Goal: Transaction & Acquisition: Purchase product/service

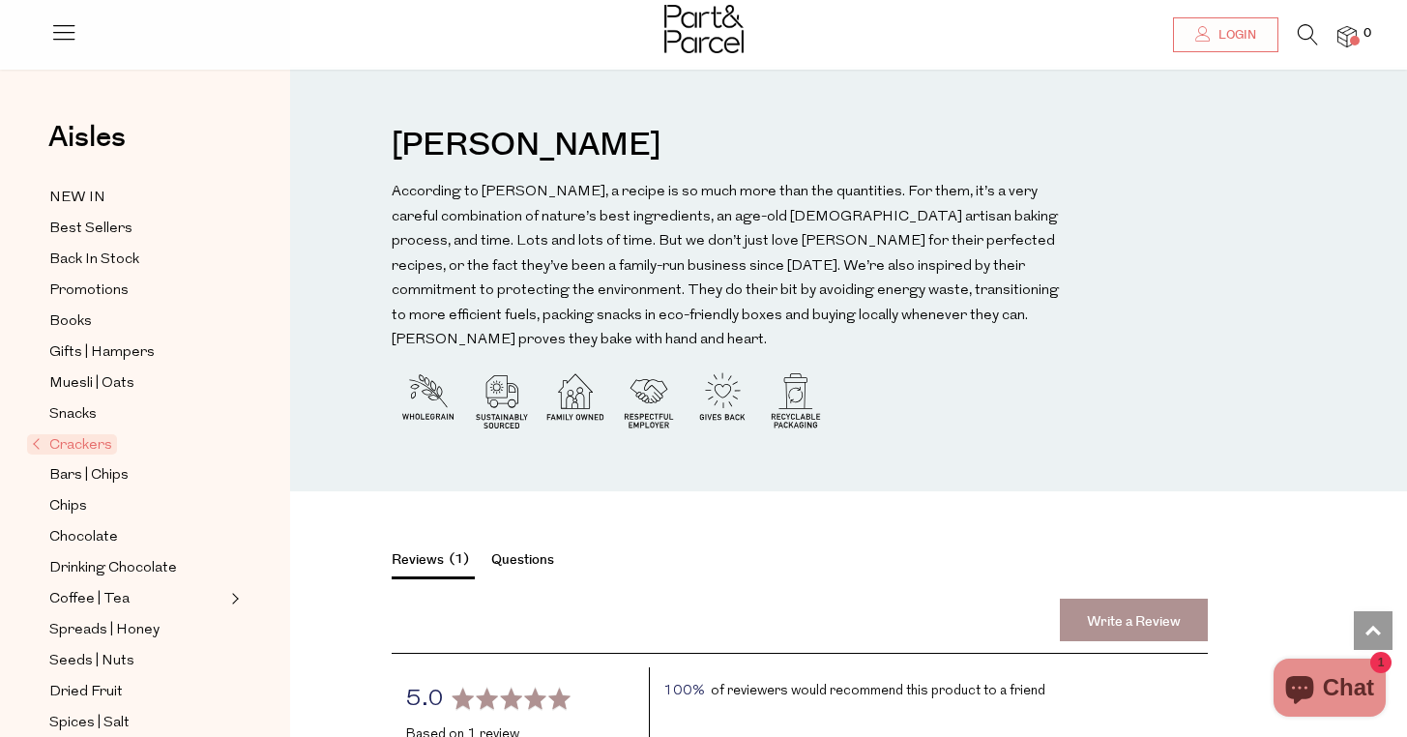
scroll to position [2249, 0]
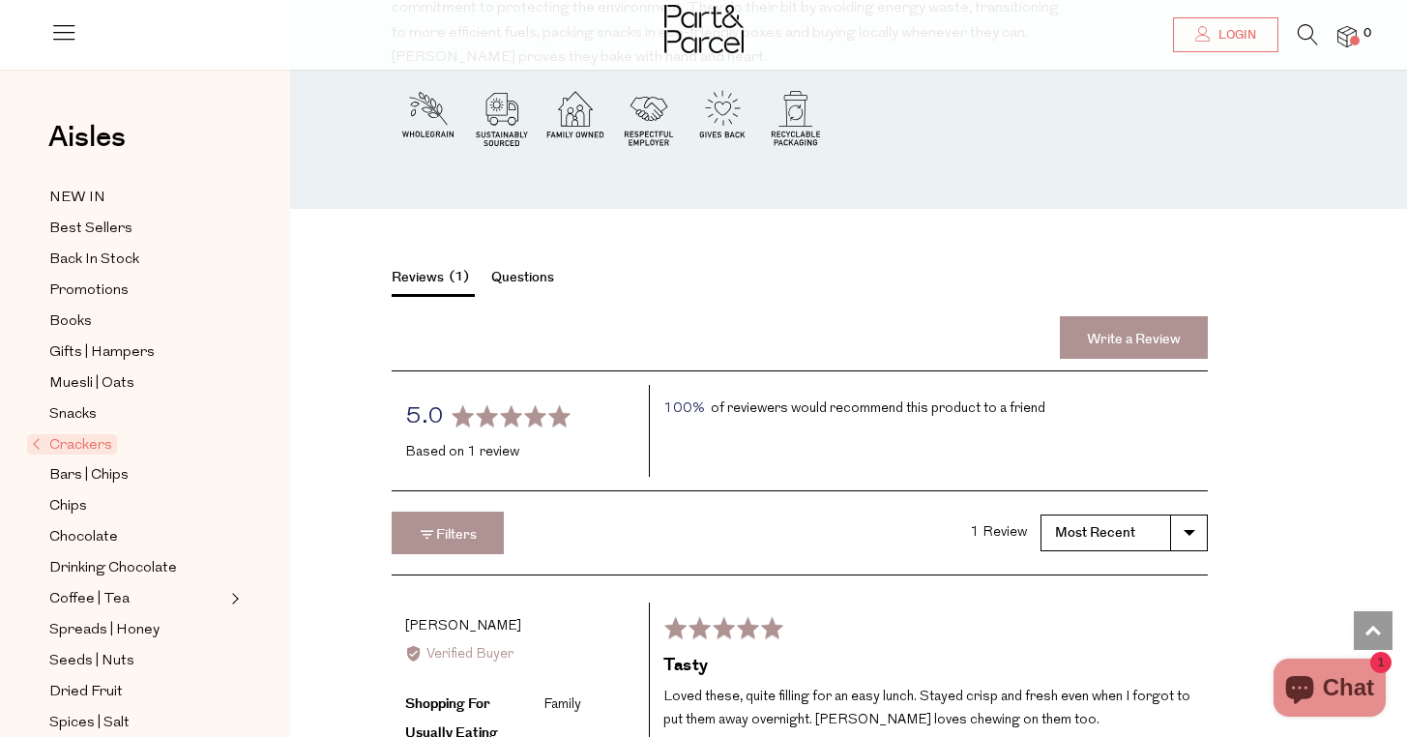
click at [78, 446] on span "Crackers" at bounding box center [72, 444] width 90 height 20
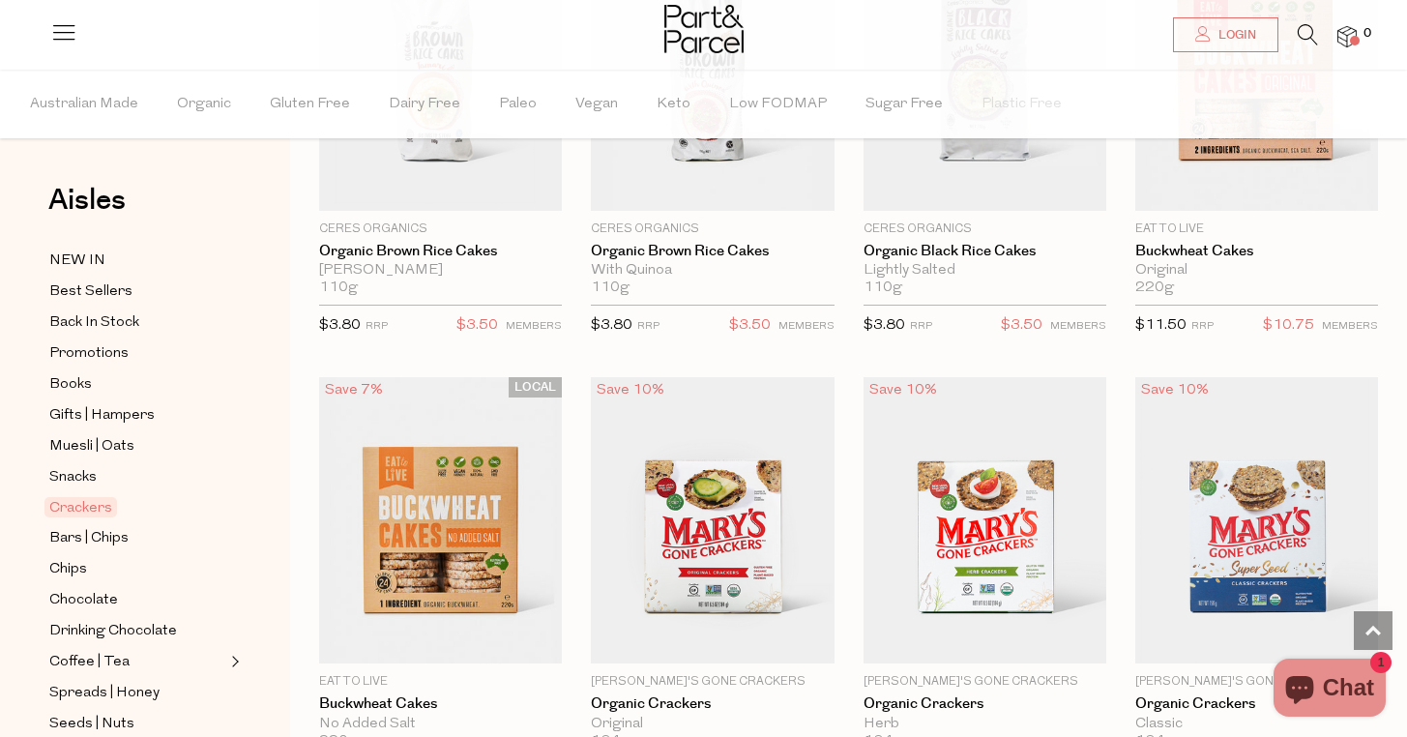
scroll to position [2303, 0]
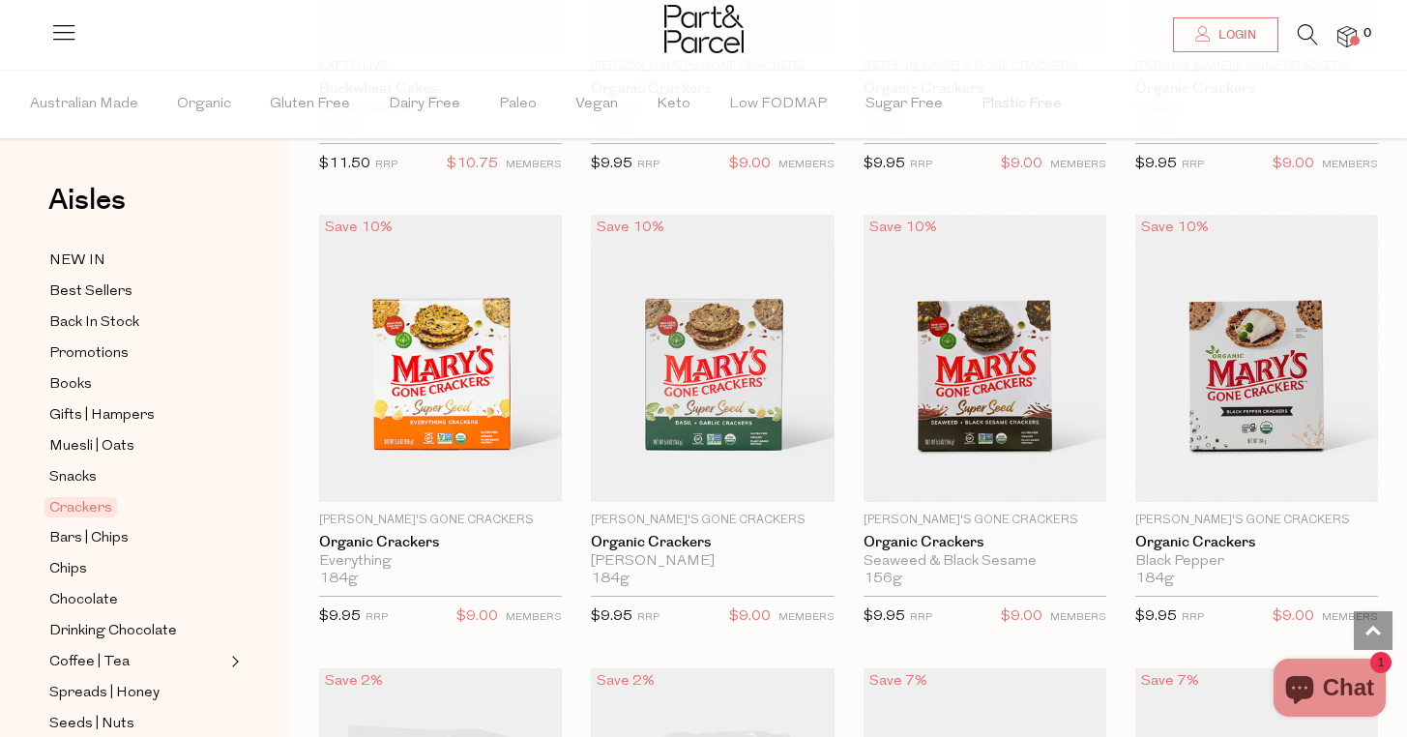
click at [1299, 33] on icon at bounding box center [1308, 34] width 20 height 21
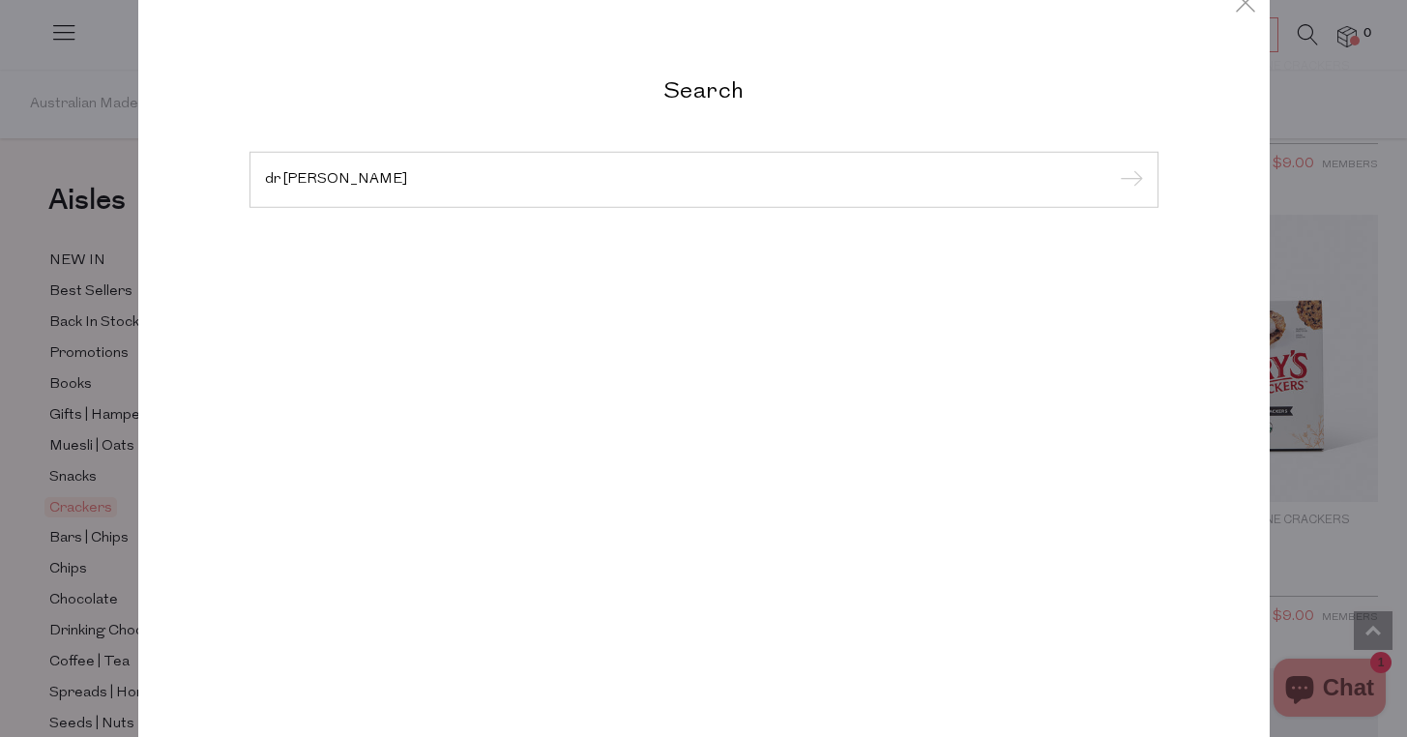
type input "dr kargs"
click at [1114, 166] on input "submit" at bounding box center [1128, 180] width 29 height 29
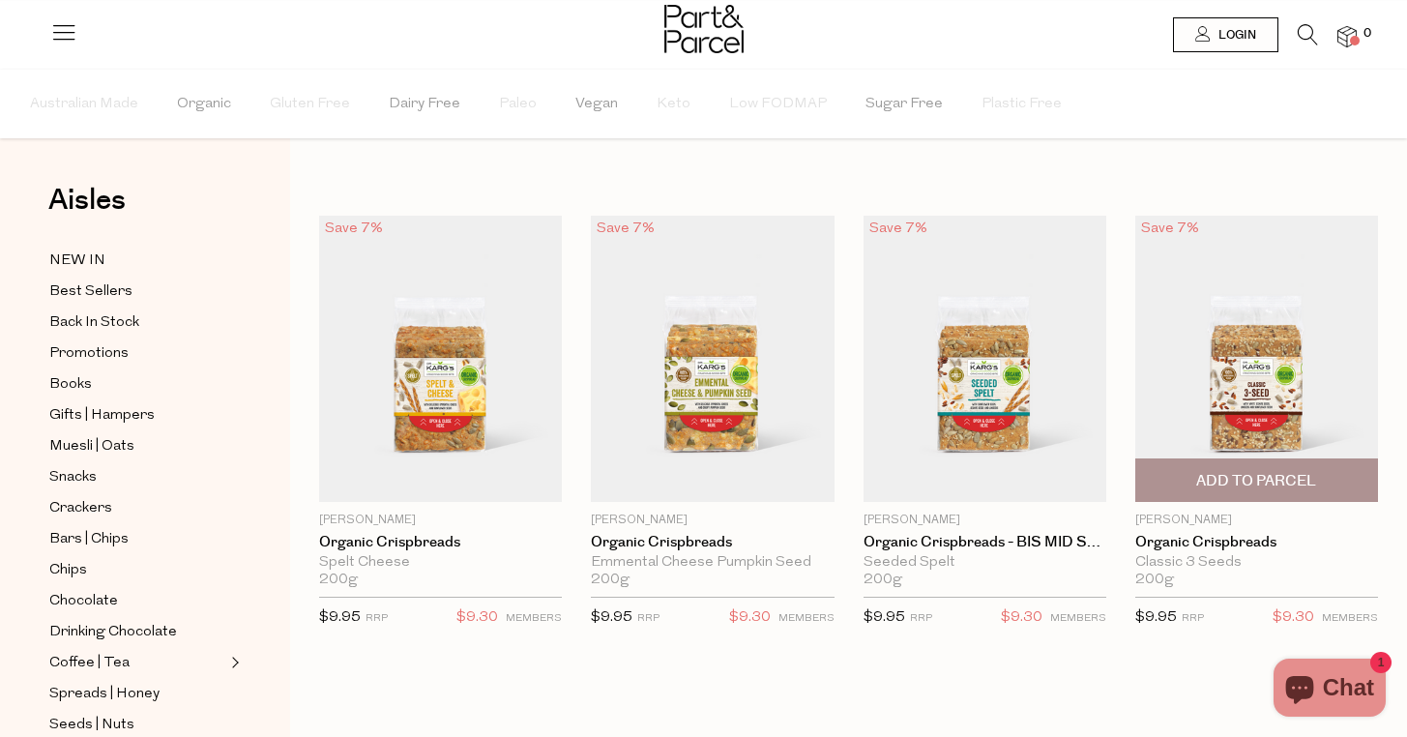
click at [1240, 487] on span "Add To Parcel" at bounding box center [1256, 481] width 120 height 20
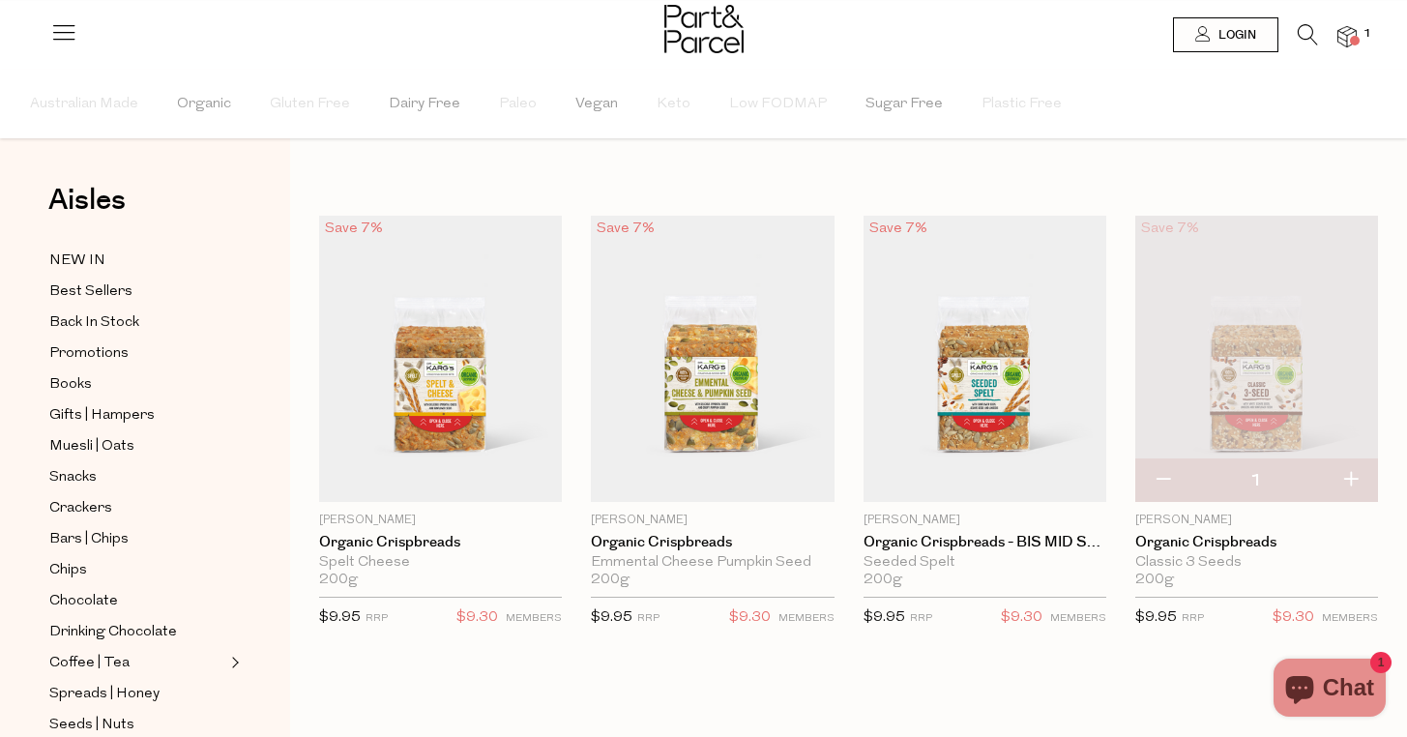
click at [1345, 472] on button "button" at bounding box center [1350, 480] width 55 height 43
type input "2"
click at [1349, 478] on button "button" at bounding box center [1350, 480] width 55 height 43
type input "3"
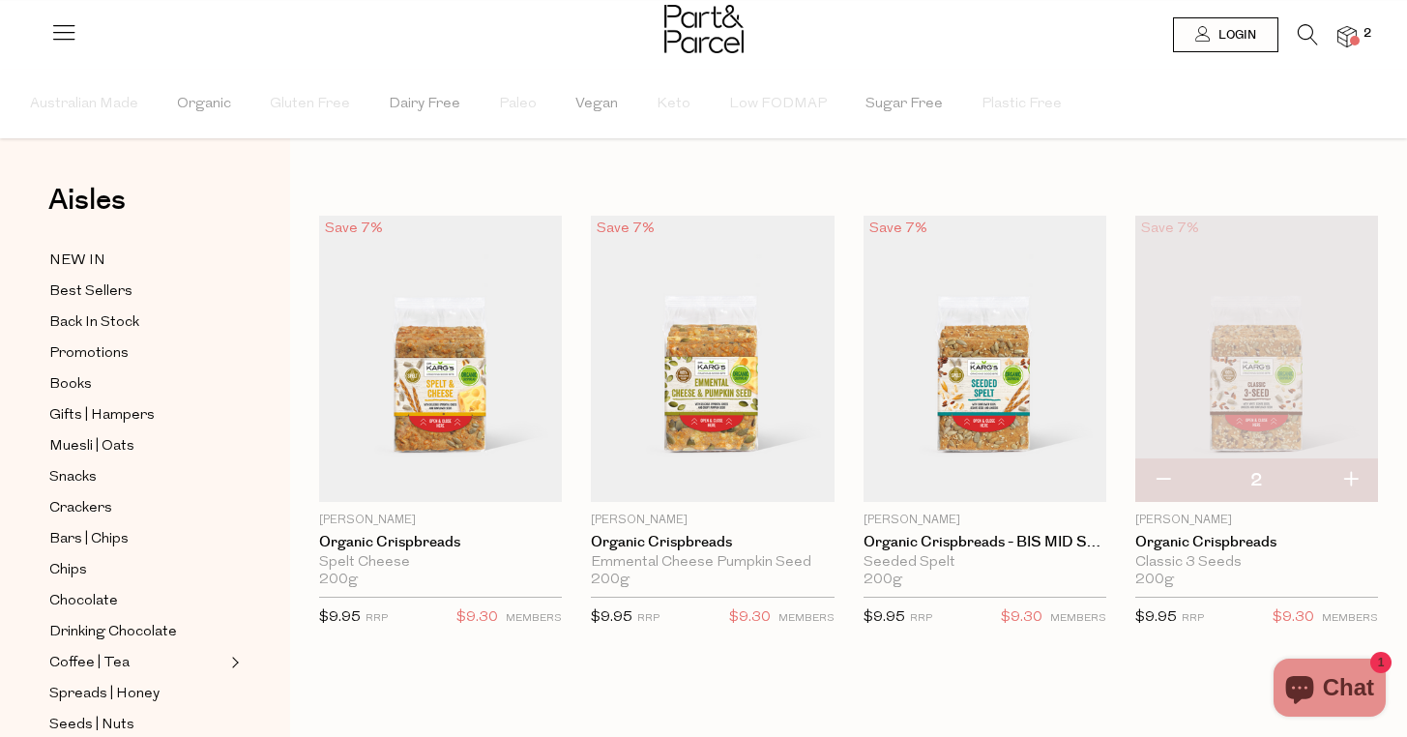
type input "3"
click at [1349, 478] on button "button" at bounding box center [1350, 480] width 55 height 43
type input "4"
click at [1356, 37] on span at bounding box center [1355, 41] width 10 height 10
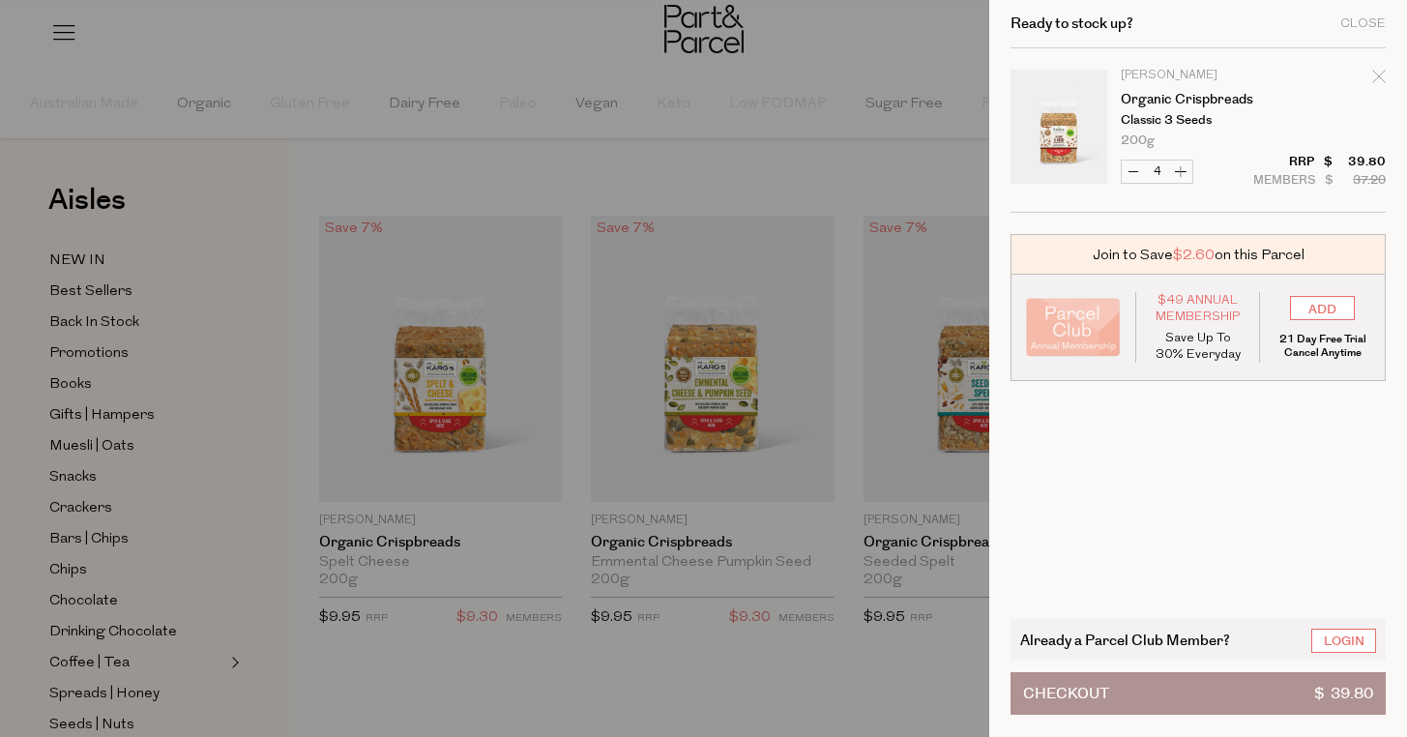
click at [1181, 703] on button "Checkout $ 39.80" at bounding box center [1198, 693] width 375 height 43
